Goal: Information Seeking & Learning: Find specific fact

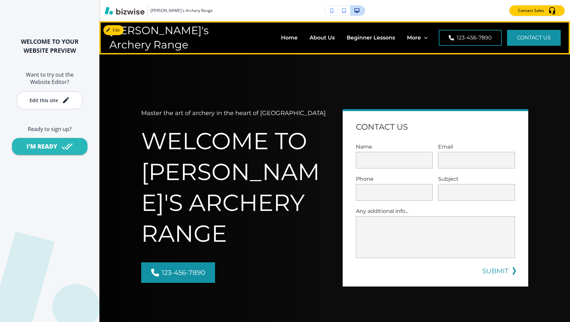
click at [303, 33] on div "About Us" at bounding box center [321, 38] width 37 height 26
click at [309, 38] on p "About Us" at bounding box center [321, 38] width 25 height 8
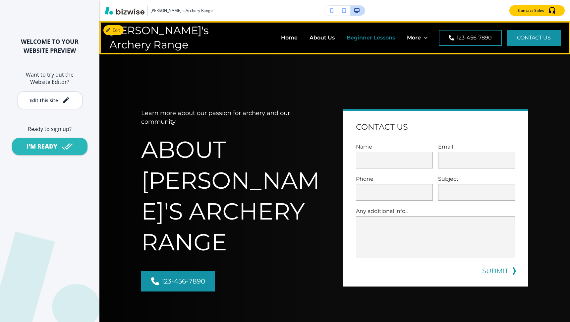
click at [346, 40] on p "Beginner Lessons" at bounding box center [370, 38] width 48 height 8
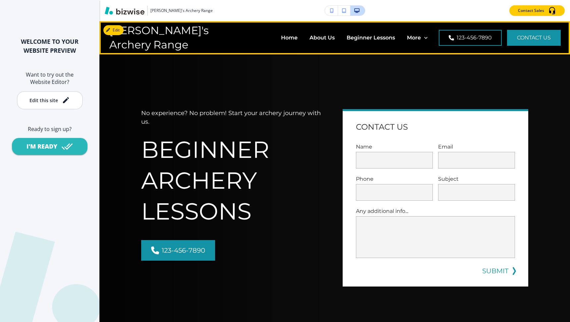
click at [297, 60] on p "Group Events" at bounding box center [278, 64] width 37 height 8
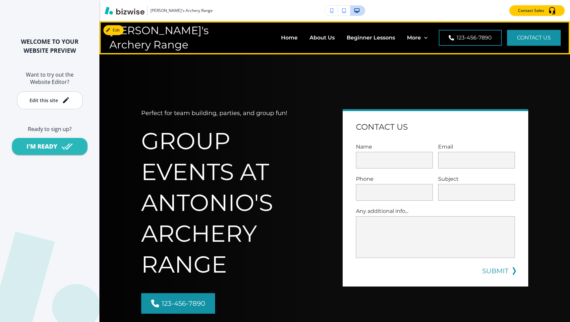
click at [297, 60] on p "Group Events" at bounding box center [278, 64] width 37 height 8
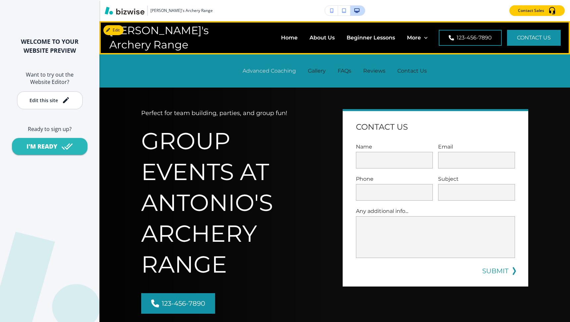
click at [267, 74] on p "Advanced Coaching" at bounding box center [268, 71] width 53 height 8
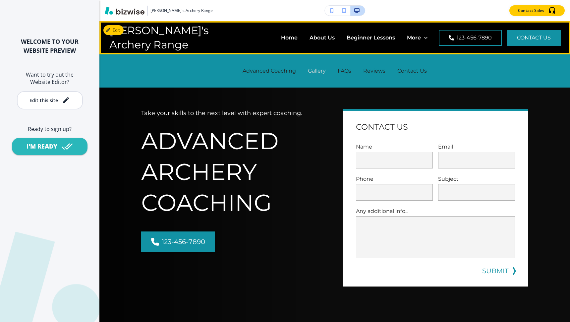
click at [318, 72] on p "Gallery" at bounding box center [317, 71] width 18 height 8
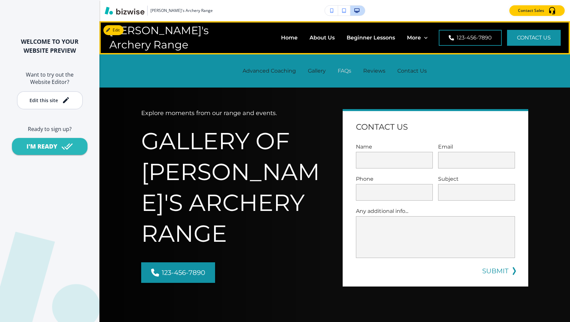
click at [347, 68] on p "FAQs" at bounding box center [345, 71] width 14 height 8
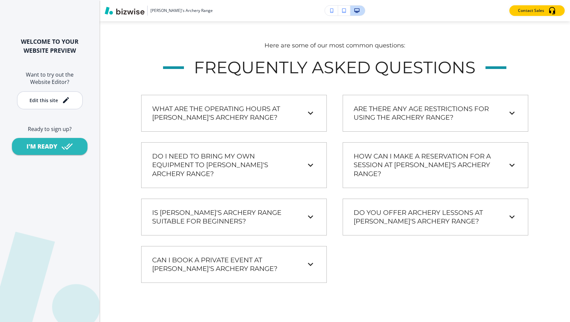
scroll to position [526, 0]
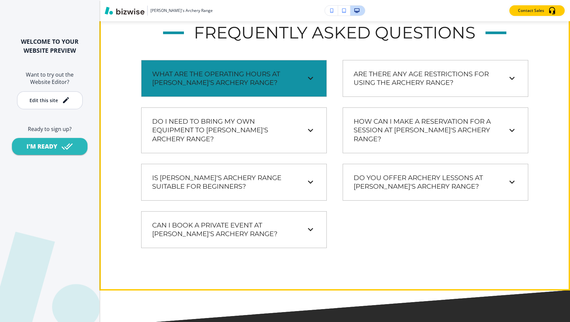
click at [250, 84] on h6 "What are the operating hours at [PERSON_NAME]'s Archery Range?" at bounding box center [224, 79] width 145 height 18
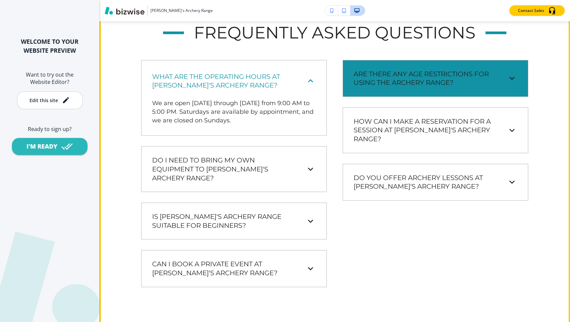
click at [358, 84] on h6 "Are there any age restrictions for using the archery range?" at bounding box center [425, 79] width 145 height 18
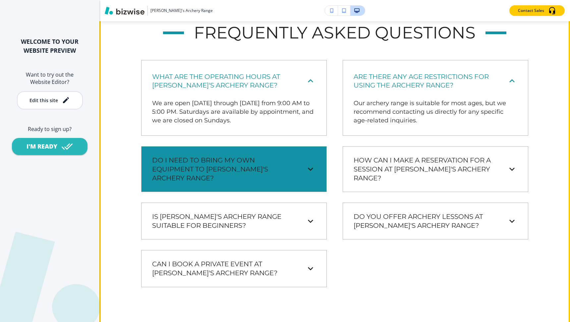
click at [293, 150] on div "Do I need to bring my own equipment to [PERSON_NAME]'s Archery Range? While you…" at bounding box center [233, 169] width 185 height 46
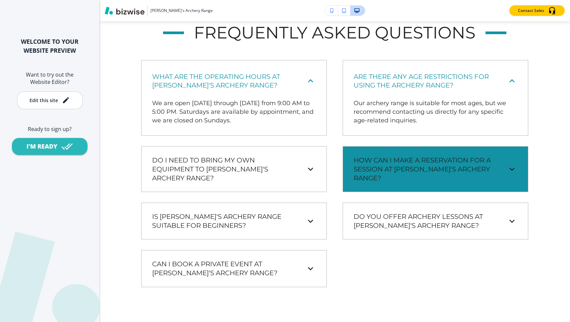
click at [387, 163] on h6 "How can I make a reservation for a session at [PERSON_NAME]'s Archery Range?" at bounding box center [425, 169] width 145 height 26
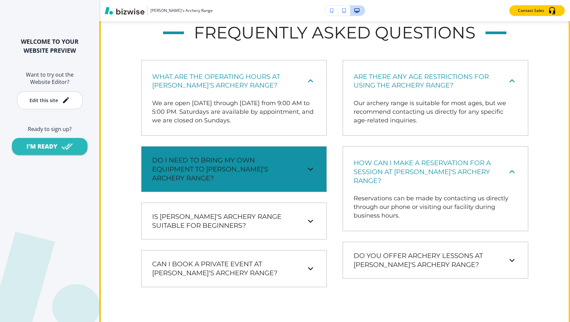
click at [282, 177] on h6 "Do I need to bring my own equipment to [PERSON_NAME]'s Archery Range?" at bounding box center [224, 169] width 145 height 26
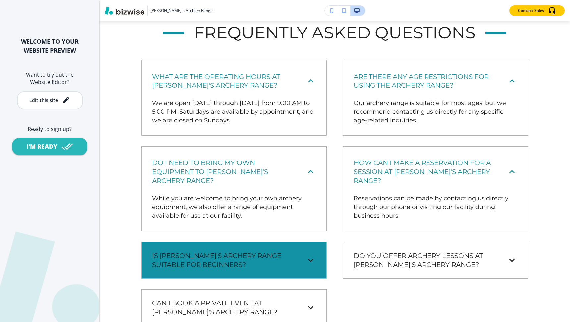
click at [278, 243] on div "Is [PERSON_NAME]'s Archery Range suitable for beginners? Absolutely! We cater t…" at bounding box center [233, 259] width 185 height 37
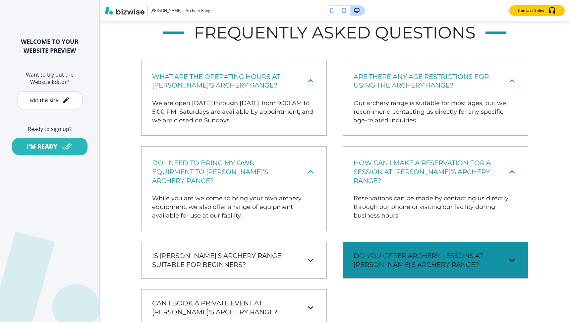
click at [383, 251] on h6 "Do you offer archery lessons at [PERSON_NAME]'s Archery Range?" at bounding box center [425, 260] width 145 height 18
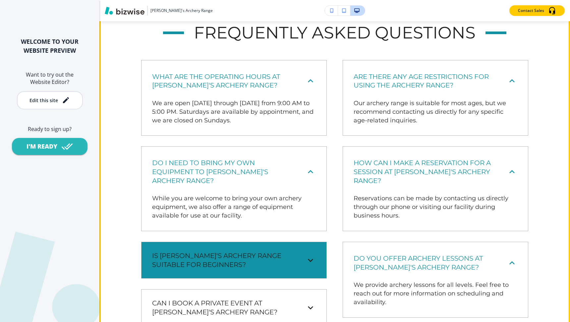
click at [283, 263] on h6 "Is [PERSON_NAME]'s Archery Range suitable for beginners?" at bounding box center [224, 260] width 145 height 18
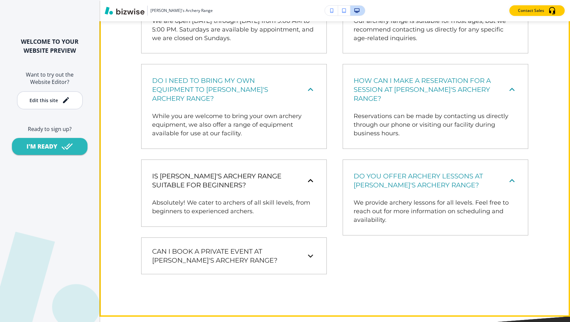
scroll to position [668, 0]
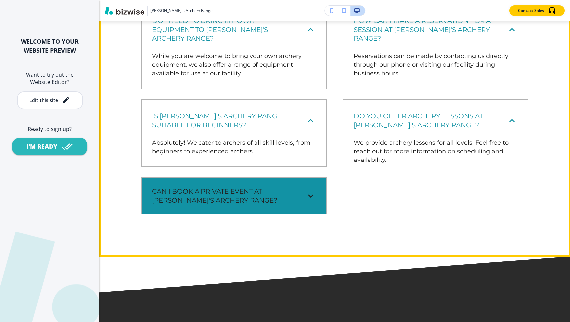
click at [271, 204] on h6 "Can I book a private event at [PERSON_NAME]'s Archery Range?" at bounding box center [224, 196] width 145 height 18
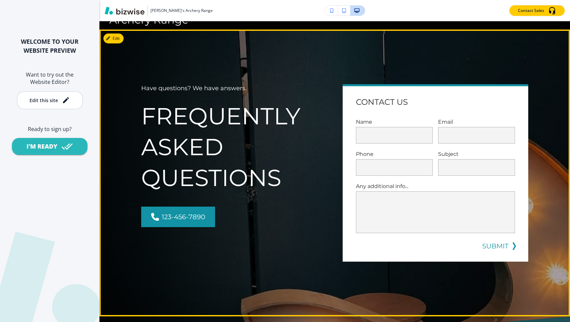
scroll to position [0, 0]
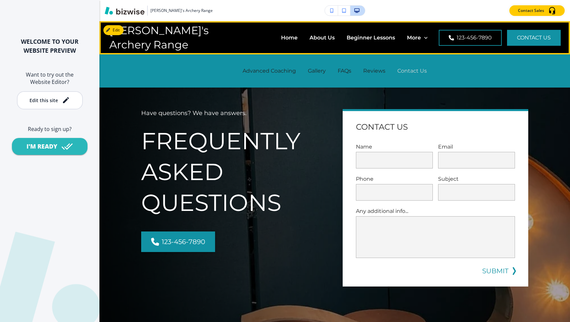
click at [410, 73] on p "Contact Us" at bounding box center [411, 71] width 29 height 8
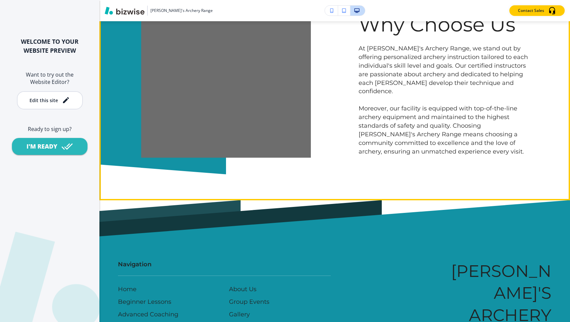
scroll to position [1440, 0]
